Goal: Task Accomplishment & Management: Use online tool/utility

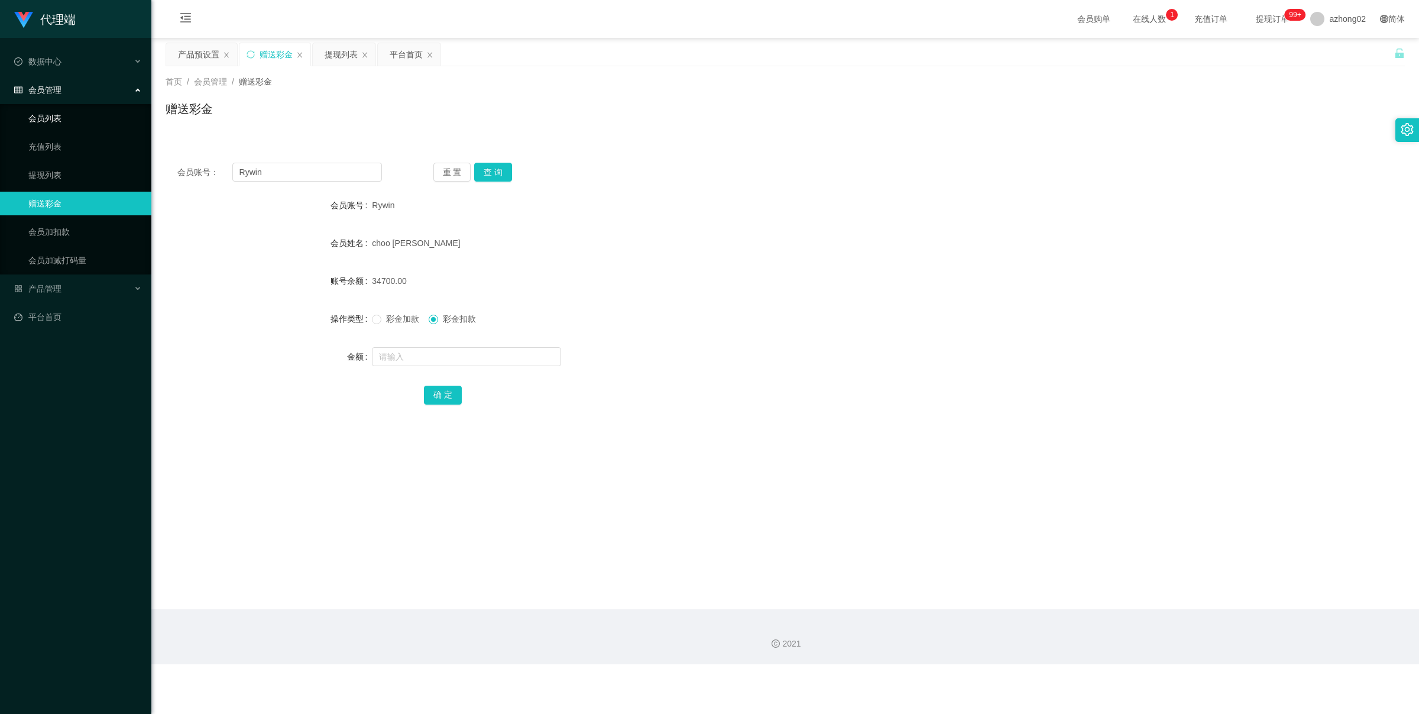
click at [103, 126] on link "会员列表" at bounding box center [85, 118] width 114 height 24
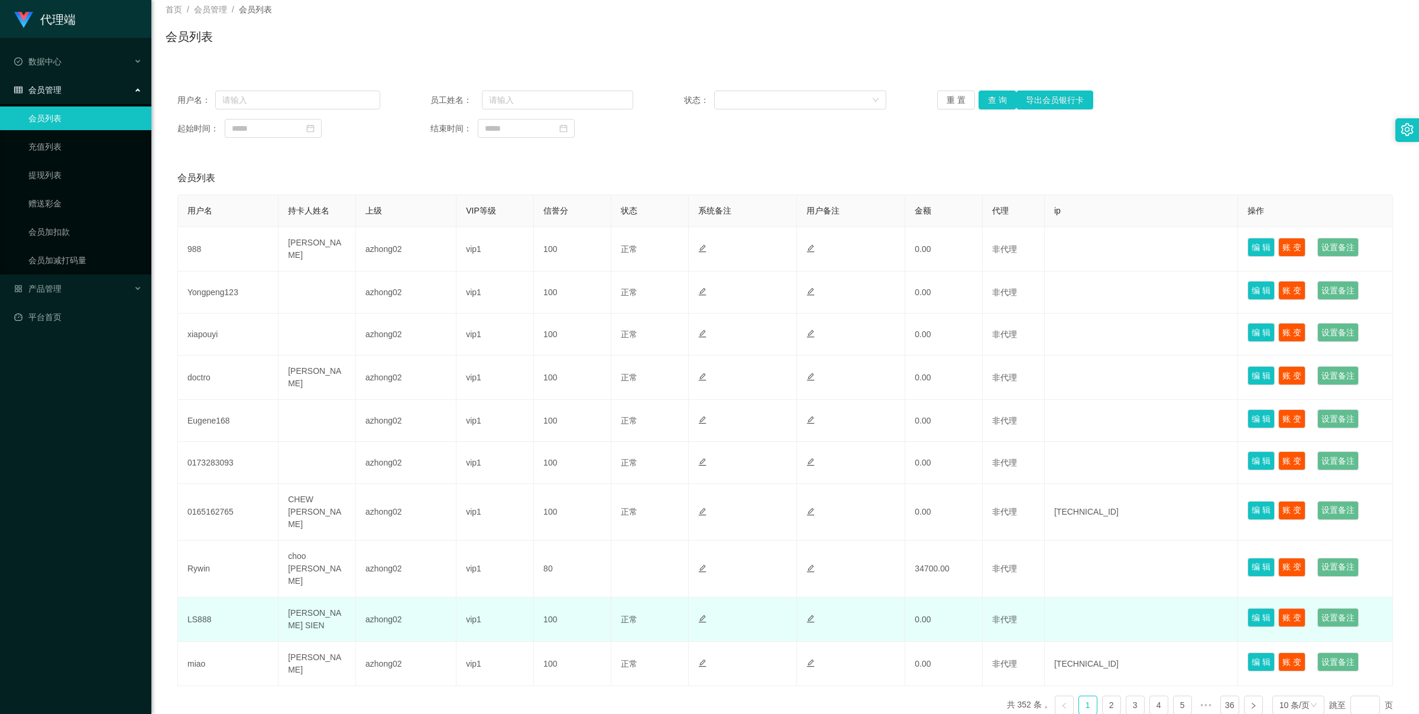
scroll to position [102, 0]
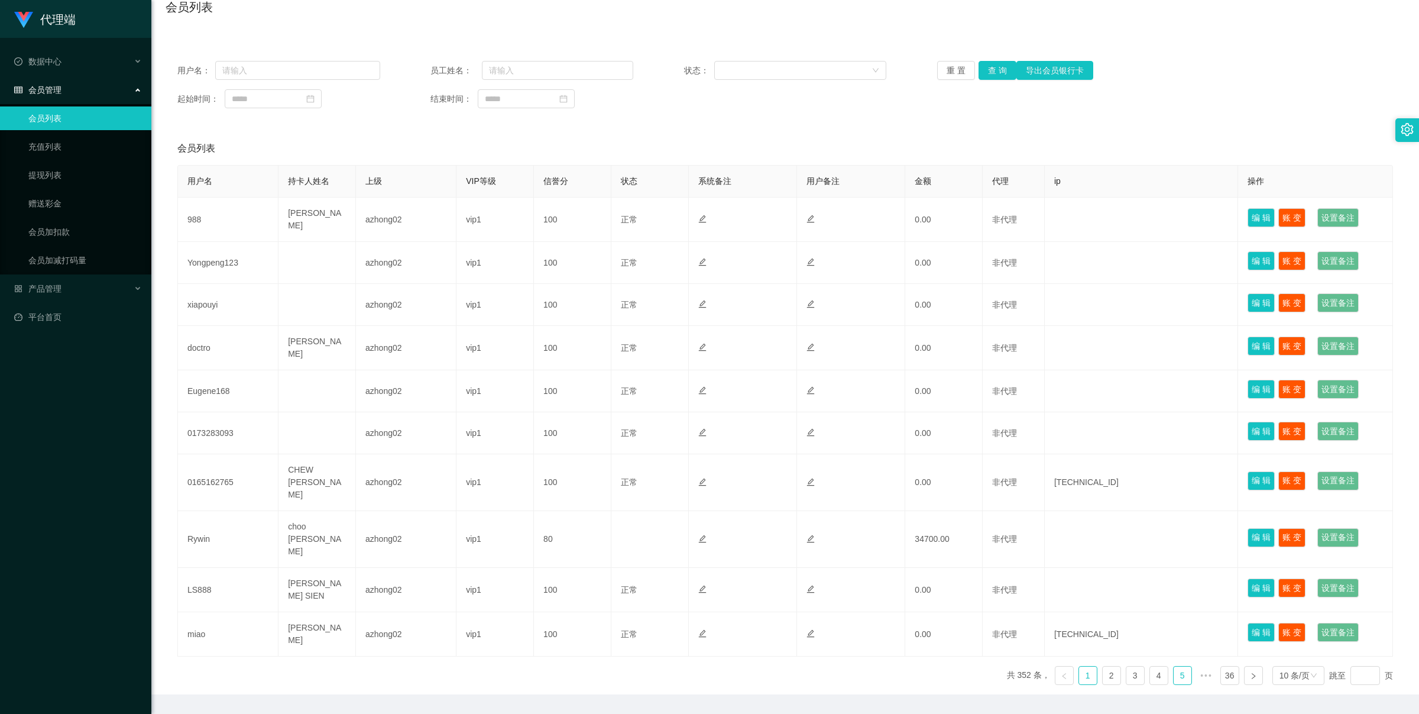
click at [1174, 666] on link "5" at bounding box center [1183, 675] width 18 height 18
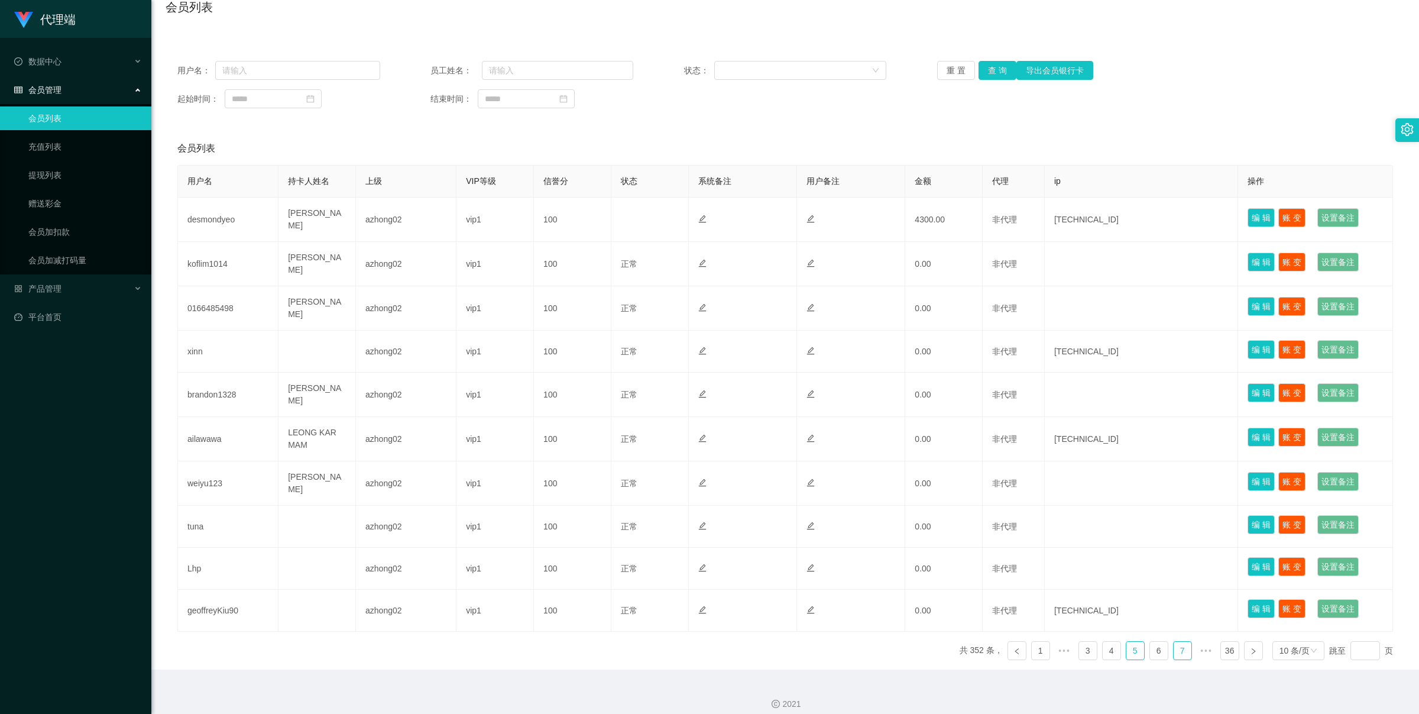
click at [1180, 641] on link "7" at bounding box center [1183, 650] width 18 height 18
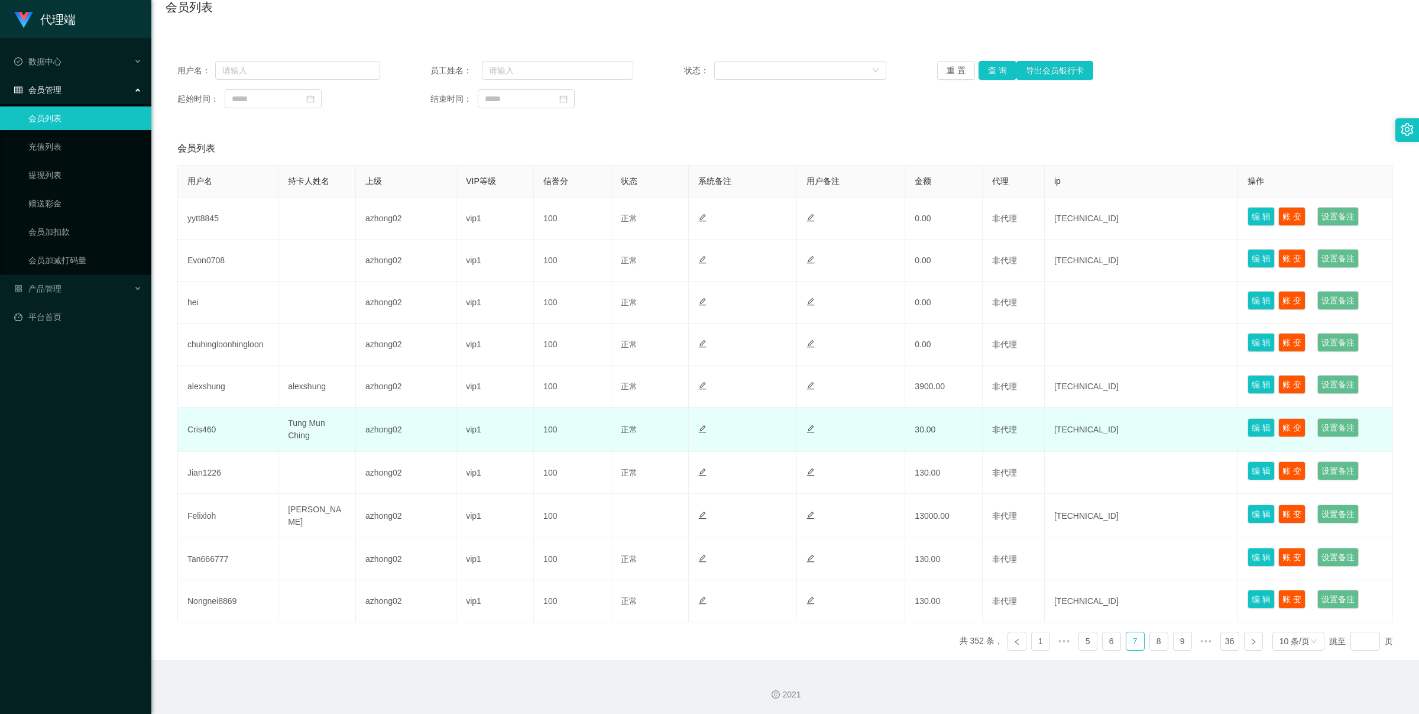
click at [204, 427] on td "Cris460" at bounding box center [228, 429] width 101 height 44
copy td "Cris460"
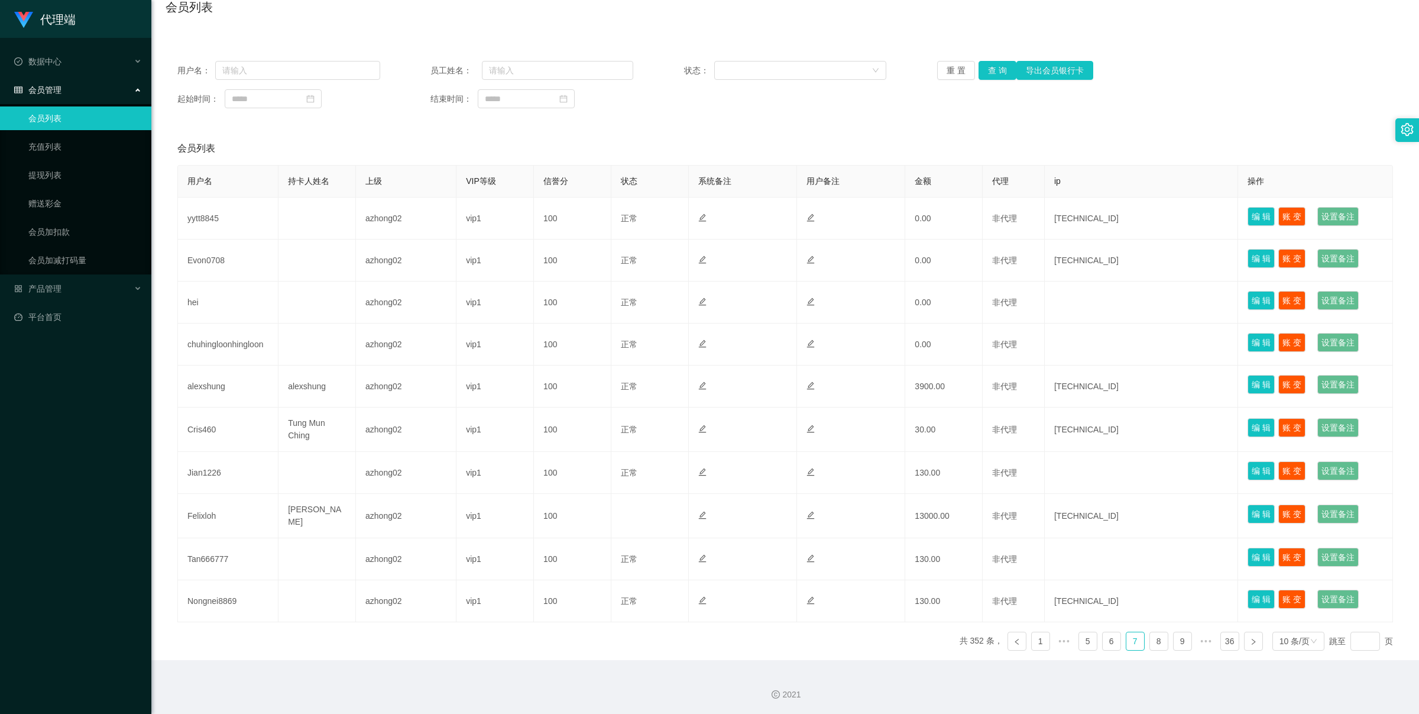
click at [305, 80] on div "用户名： 员工姓名： 状态： 重 置 查 询 导出会员银行卡 起始时间： 结束时间：" at bounding box center [785, 84] width 1239 height 71
click at [315, 72] on input "text" at bounding box center [297, 70] width 165 height 19
paste input "UJX006"
type input "UJX006"
drag, startPoint x: 953, startPoint y: 72, endPoint x: 989, endPoint y: 69, distance: 36.2
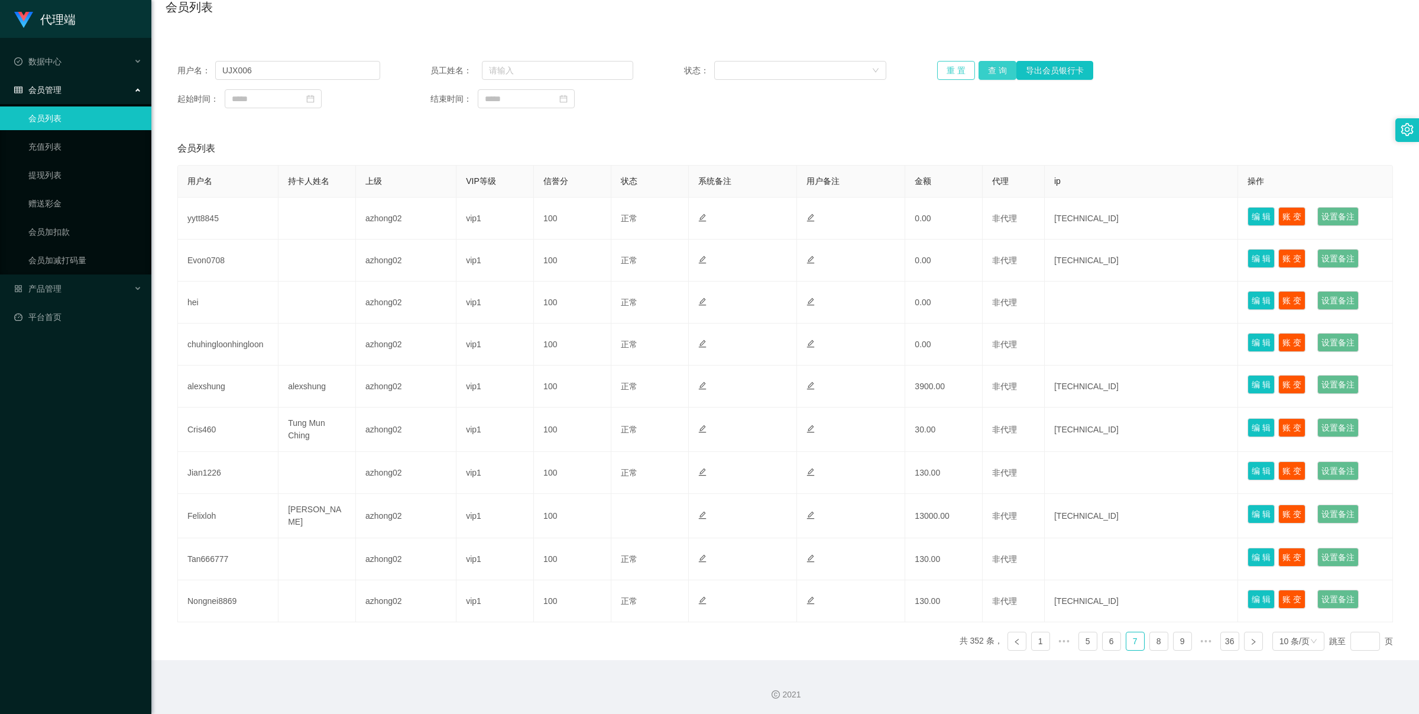
click at [1043, 86] on div "用户名： UJX006 员工姓名： 状态： 重 置 查 询 导出会员银行卡 起始时间： 结束时间：" at bounding box center [785, 84] width 1239 height 71
click at [989, 69] on button "查 询" at bounding box center [997, 70] width 38 height 19
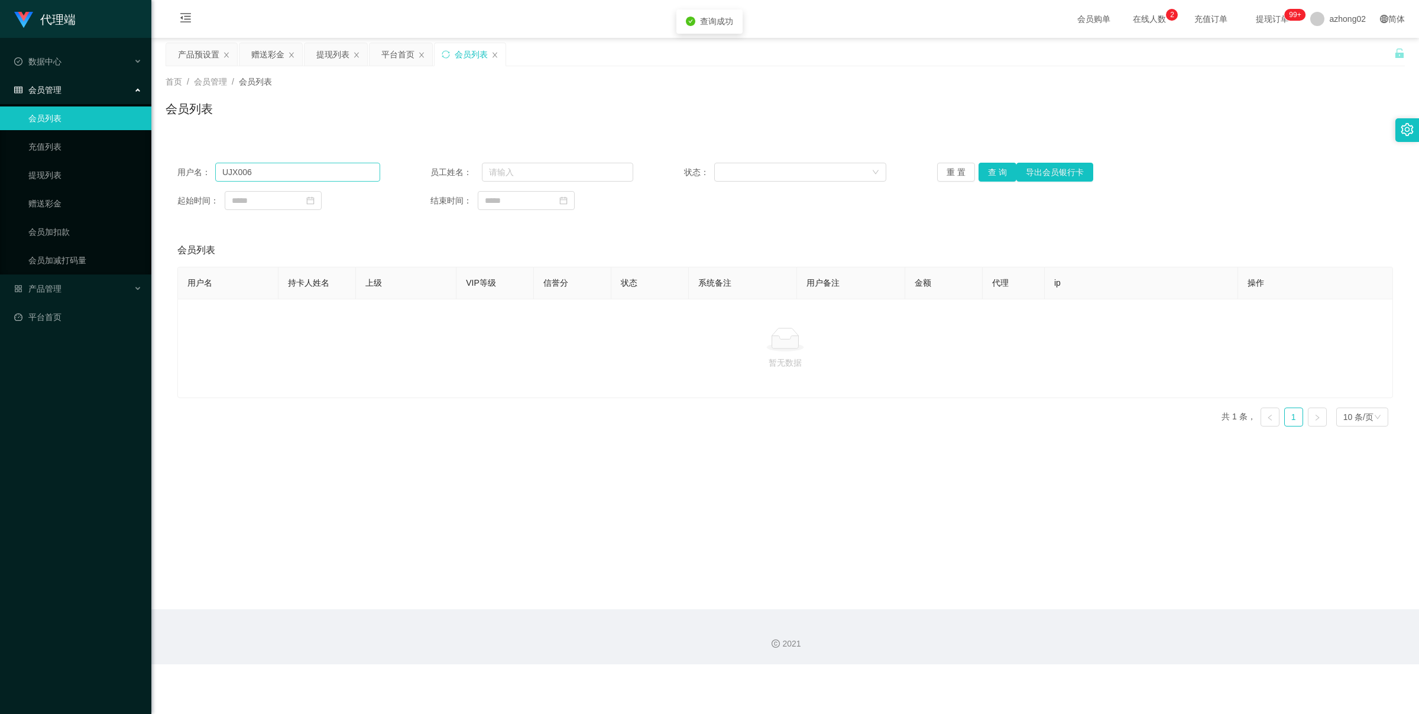
drag, startPoint x: 287, startPoint y: 161, endPoint x: 313, endPoint y: 167, distance: 26.7
click at [290, 163] on div "用户名： UJX006 员工姓名： 状态： 重 置 查 询 导出会员银行卡 起始时间： 结束时间：" at bounding box center [785, 186] width 1239 height 71
click at [953, 178] on button "重 置" at bounding box center [956, 172] width 38 height 19
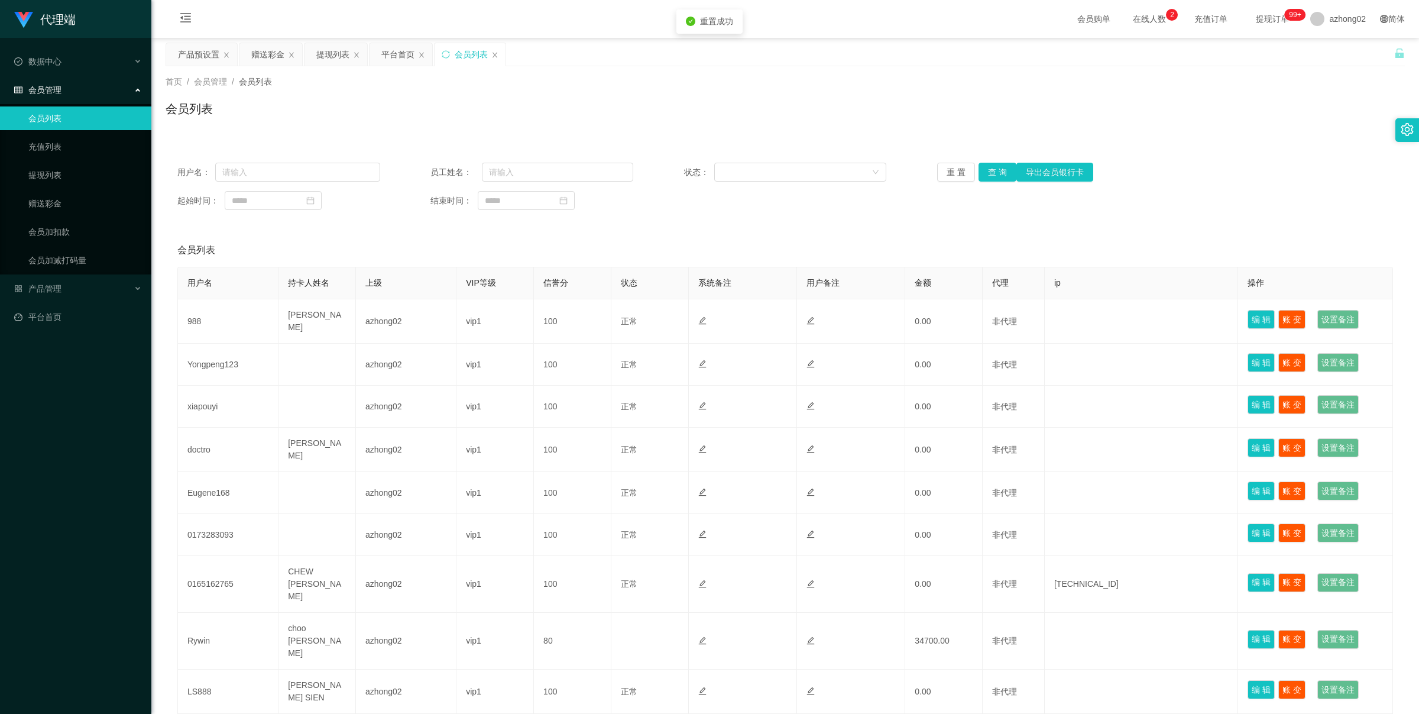
click at [108, 121] on link "会员列表" at bounding box center [85, 118] width 114 height 24
drag, startPoint x: 229, startPoint y: 167, endPoint x: 255, endPoint y: 167, distance: 25.4
click at [229, 167] on input "text" at bounding box center [297, 172] width 165 height 19
paste input "UJX006"
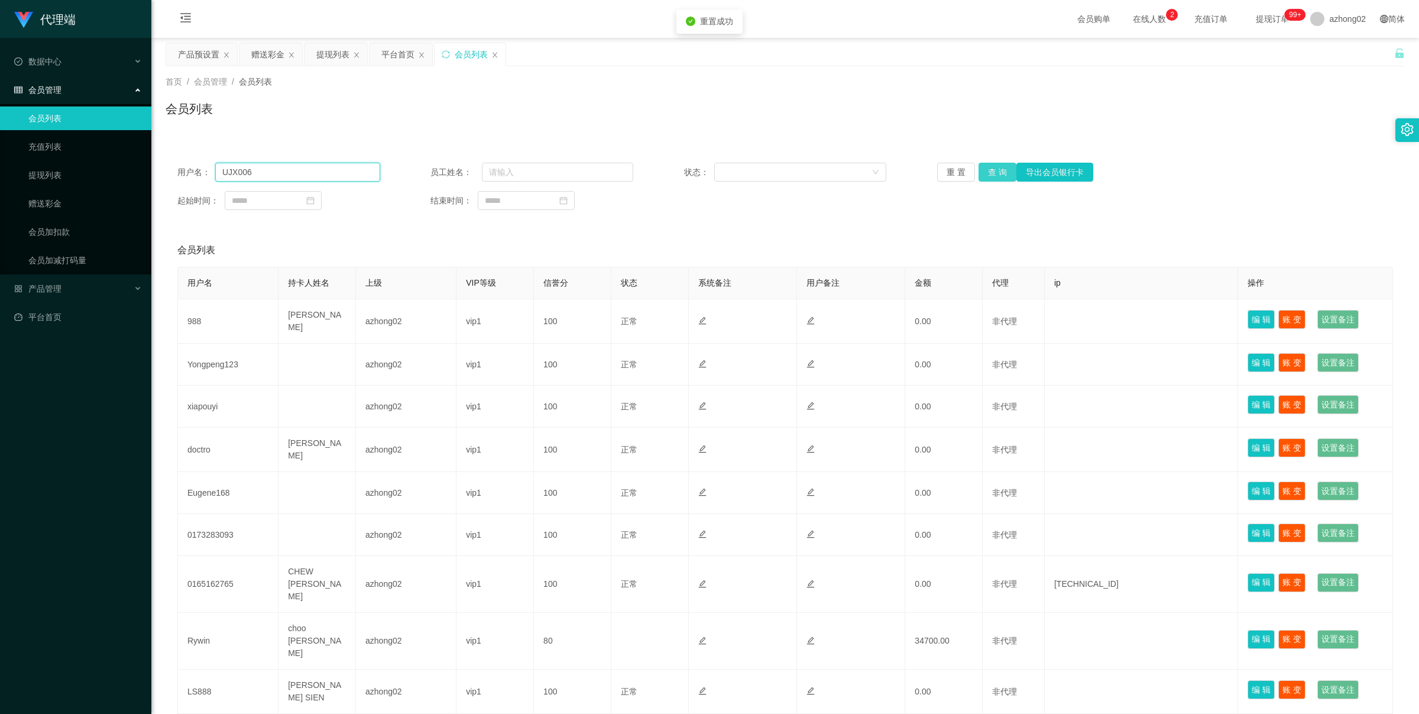
type input "UJX006"
click at [982, 172] on button "查 询" at bounding box center [997, 172] width 38 height 19
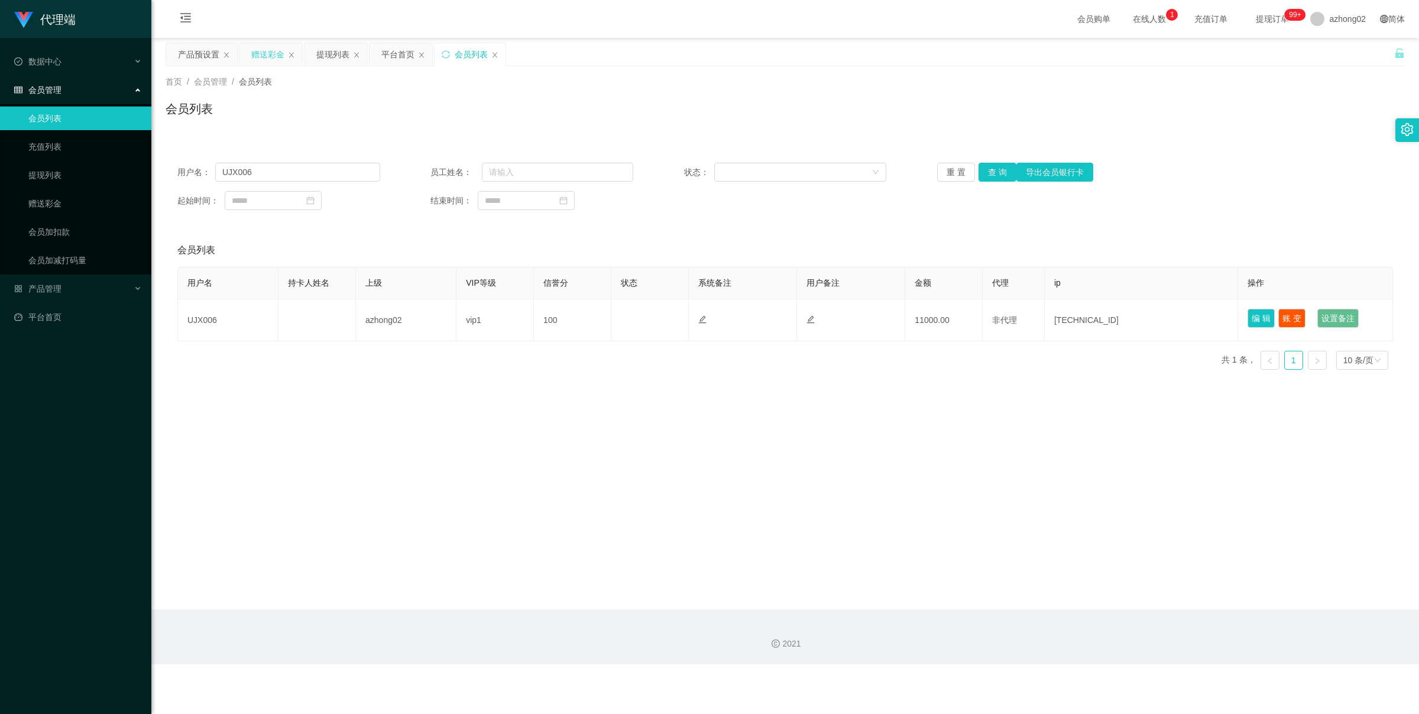
click at [271, 47] on div "赠送彩金" at bounding box center [267, 54] width 33 height 22
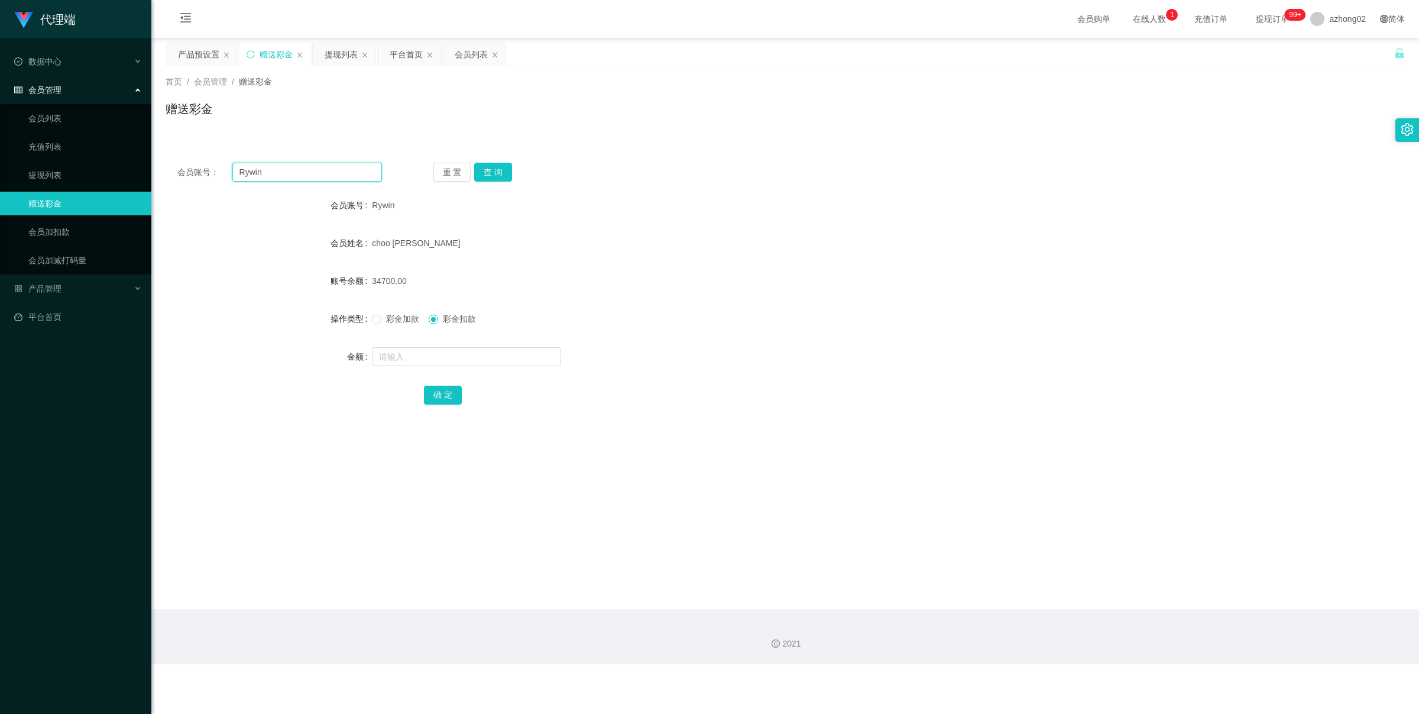
click at [320, 166] on input "Rywin" at bounding box center [307, 172] width 150 height 19
paste input "UJX006"
type input "UJX006"
click at [488, 168] on button "查 询" at bounding box center [493, 172] width 38 height 19
